Goal: Task Accomplishment & Management: Use online tool/utility

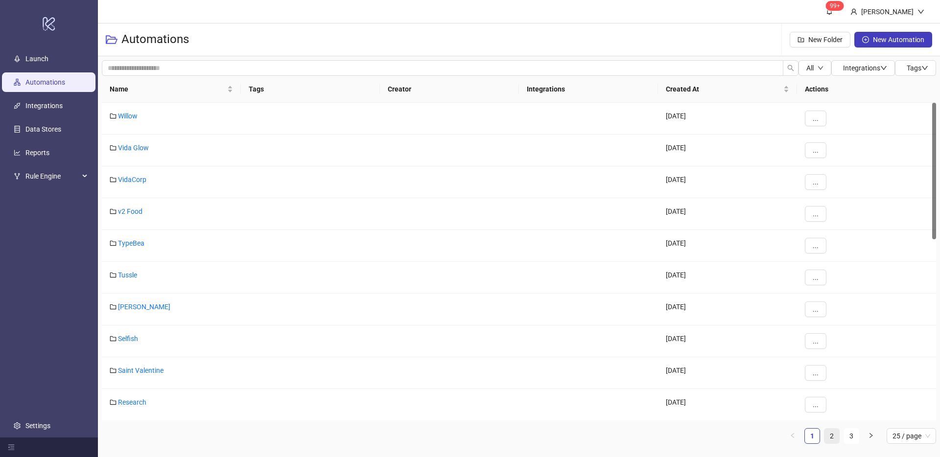
click at [835, 440] on link "2" at bounding box center [831, 436] width 15 height 15
click at [124, 367] on link "ATP" at bounding box center [124, 371] width 12 height 8
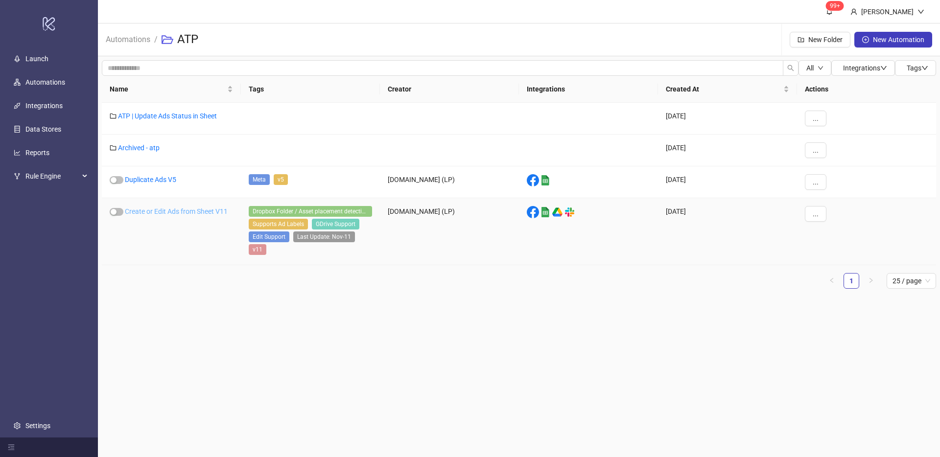
click at [163, 214] on link "Create or Edit Ads from Sheet V11" at bounding box center [176, 212] width 103 height 8
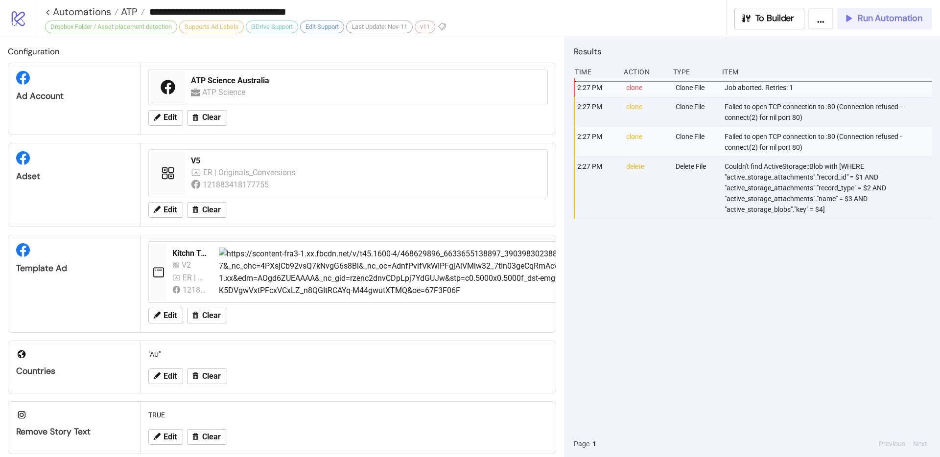
click at [869, 14] on span "Run Automation" at bounding box center [890, 18] width 65 height 11
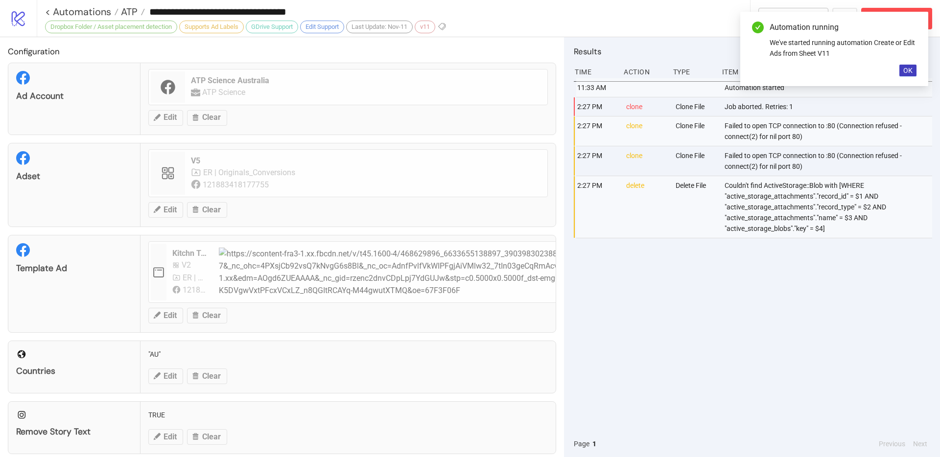
click at [895, 67] on div "Automation running We've started running automation Create or Edit Ads from She…" at bounding box center [834, 49] width 188 height 74
click at [897, 66] on div "Automation running We've started running automation Create or Edit Ads from She…" at bounding box center [834, 49] width 188 height 74
click at [903, 69] on span "OK" at bounding box center [907, 71] width 9 height 8
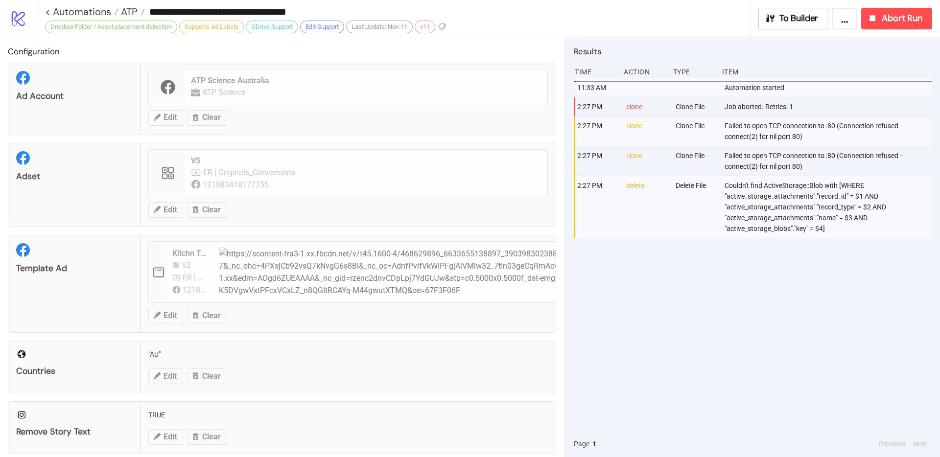
click at [854, 104] on div "Job aborted. Retries: 1" at bounding box center [829, 106] width 211 height 19
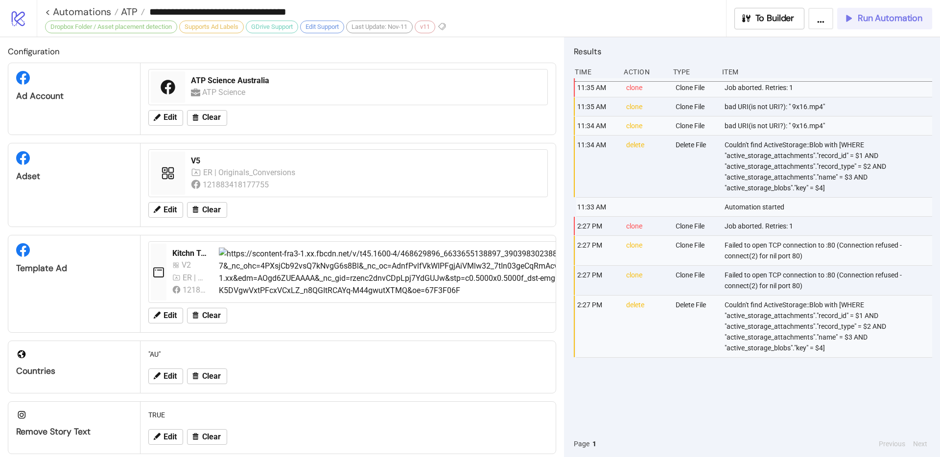
click at [865, 14] on span "Run Automation" at bounding box center [890, 18] width 65 height 11
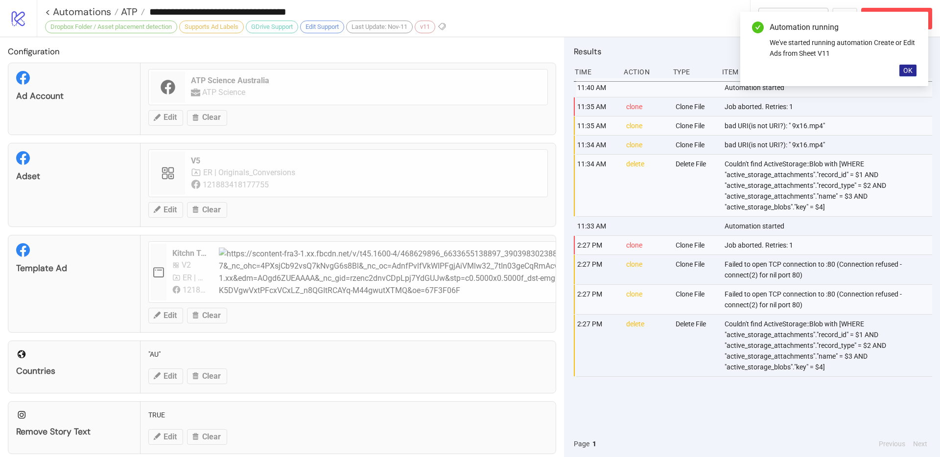
click at [912, 68] on span "OK" at bounding box center [907, 71] width 9 height 8
